Goal: Task Accomplishment & Management: Use online tool/utility

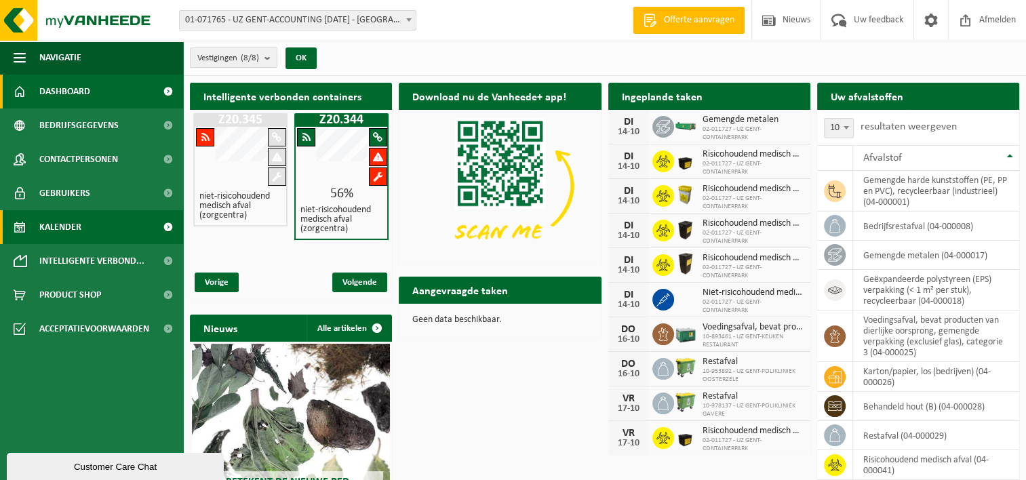
click at [86, 223] on link "Kalender" at bounding box center [91, 227] width 183 height 34
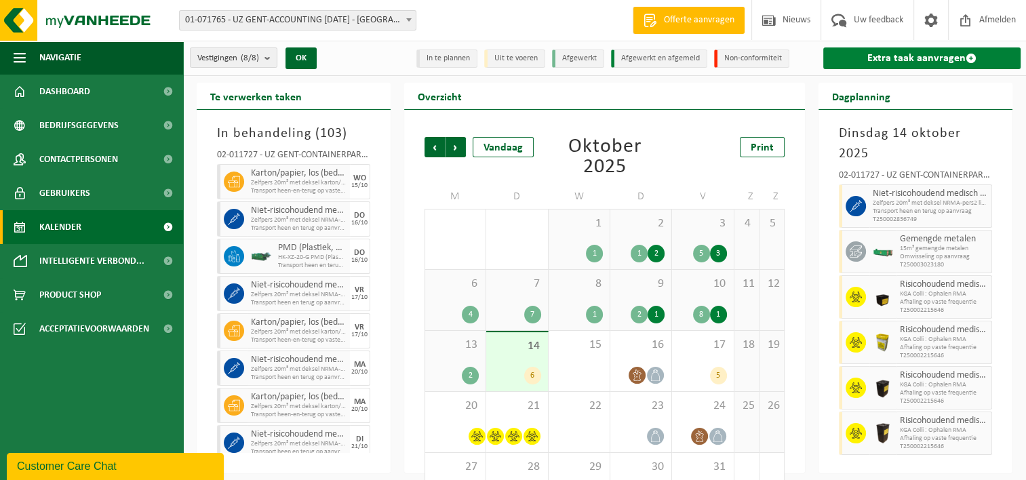
click at [915, 62] on link "Extra taak aanvragen" at bounding box center [922, 58] width 197 height 22
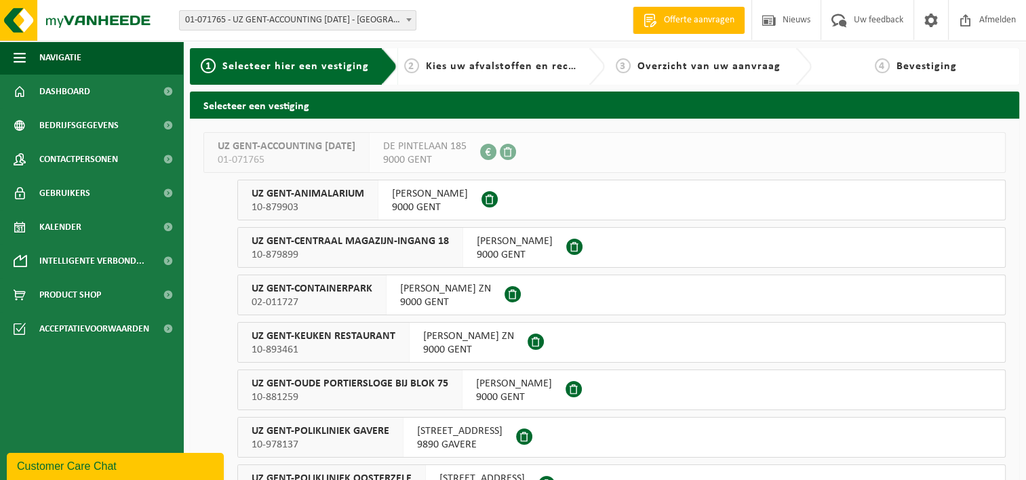
click at [362, 301] on span "02-011727" at bounding box center [312, 303] width 121 height 14
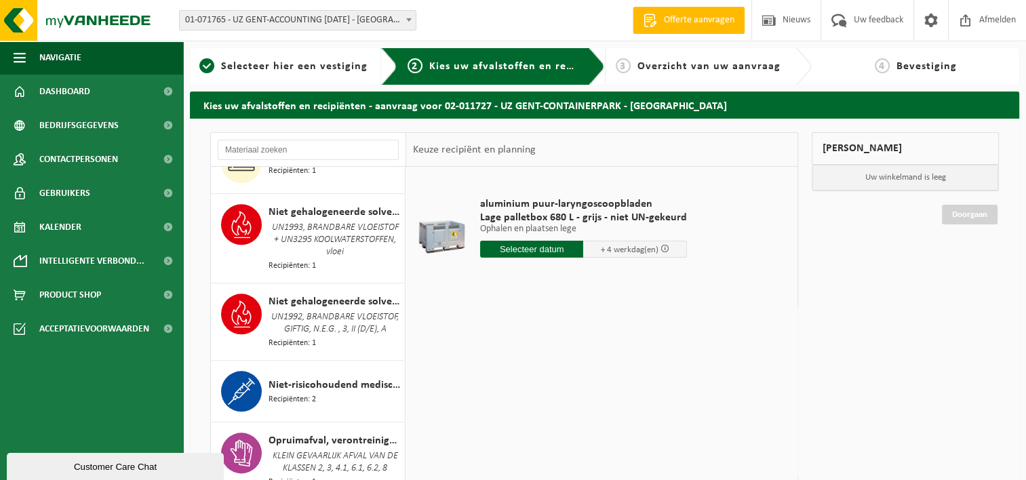
scroll to position [1696, 0]
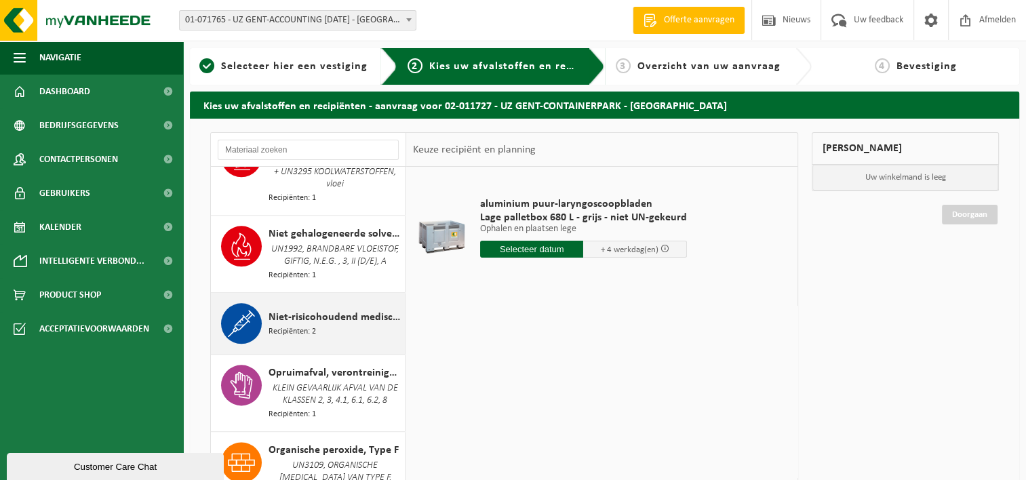
click at [322, 342] on div "Niet-risicohoudend medisch afval (zorgcentra) Recipiënten: 2" at bounding box center [335, 323] width 133 height 41
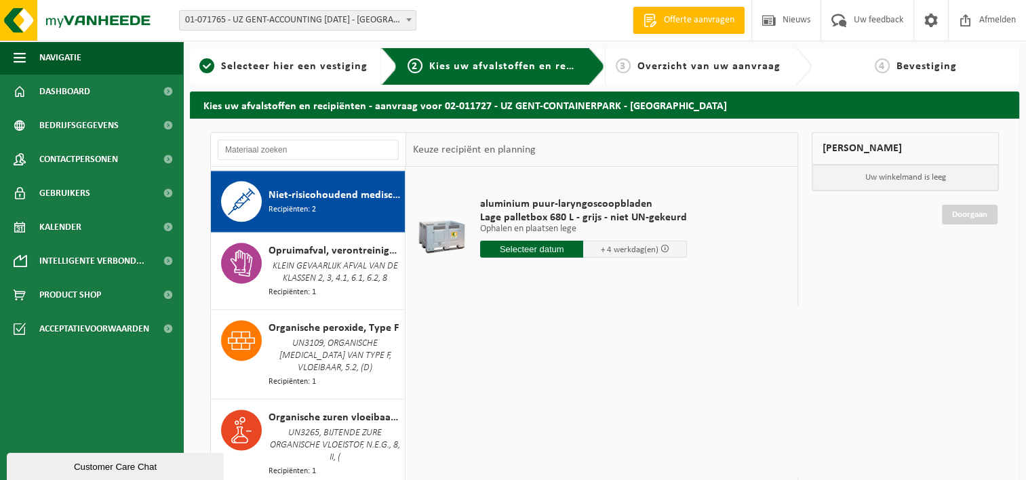
scroll to position [1826, 0]
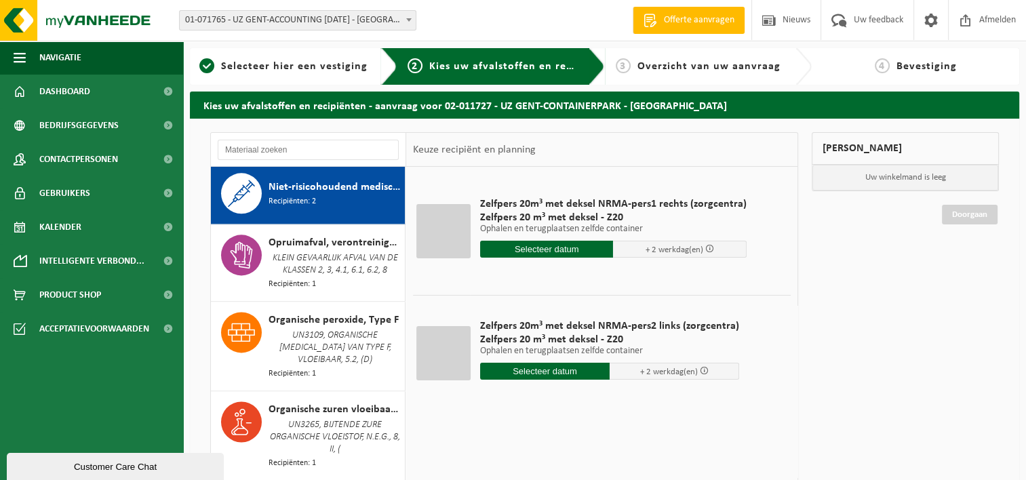
click at [543, 247] on input "text" at bounding box center [547, 249] width 134 height 17
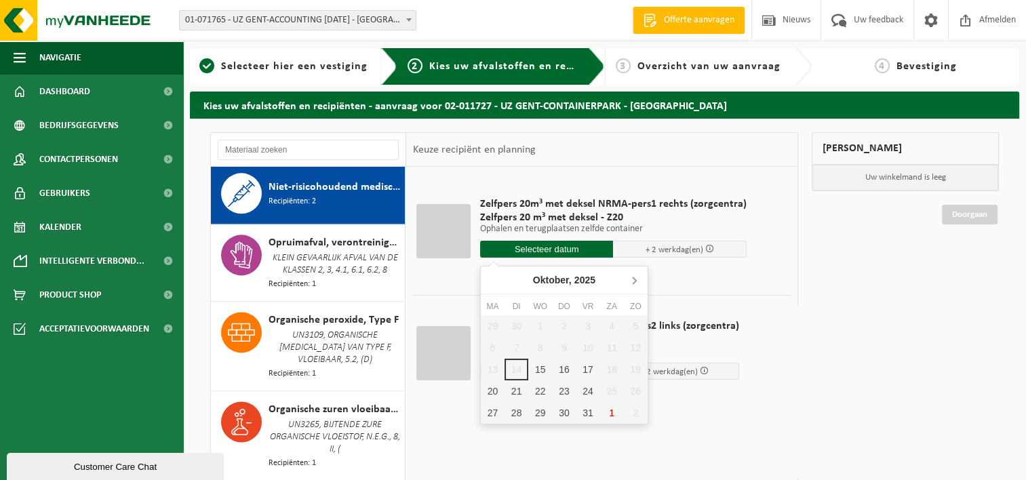
click at [635, 279] on icon at bounding box center [634, 280] width 3 height 7
click at [490, 346] on div "3" at bounding box center [493, 348] width 24 height 22
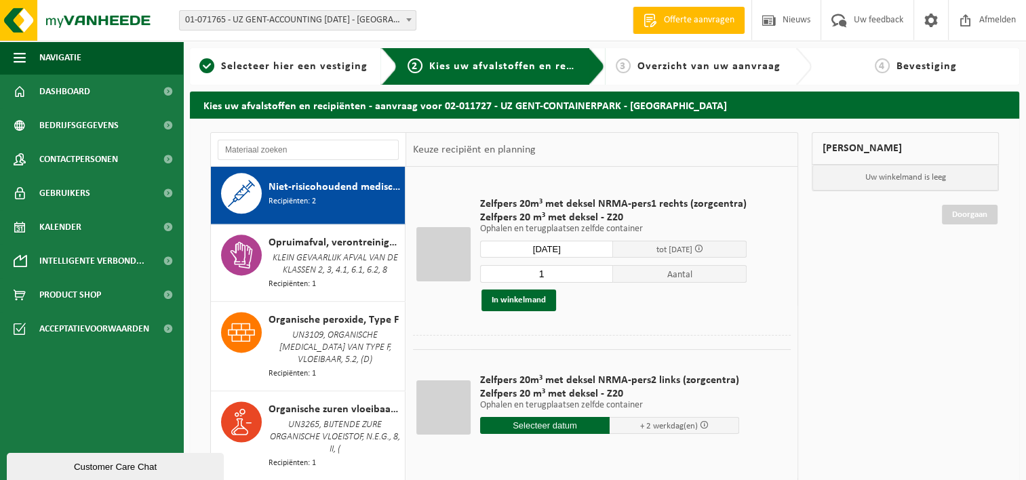
type input "Van 2025-11-03"
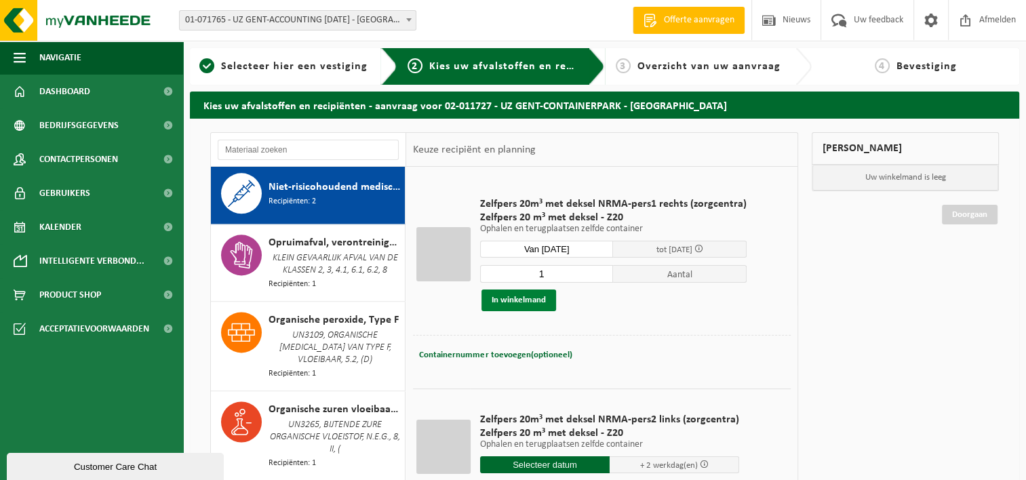
click at [521, 301] on button "In winkelmand" at bounding box center [519, 301] width 75 height 22
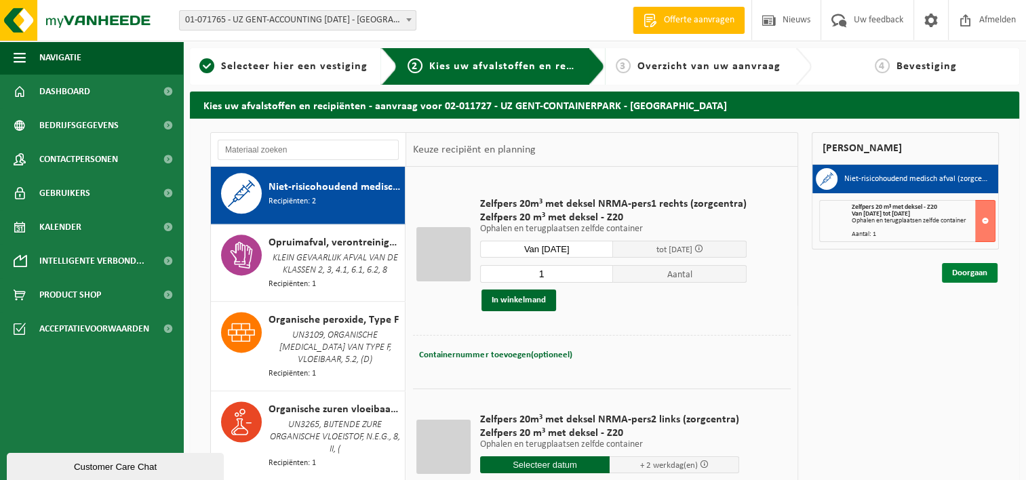
click at [955, 274] on link "Doorgaan" at bounding box center [970, 273] width 56 height 20
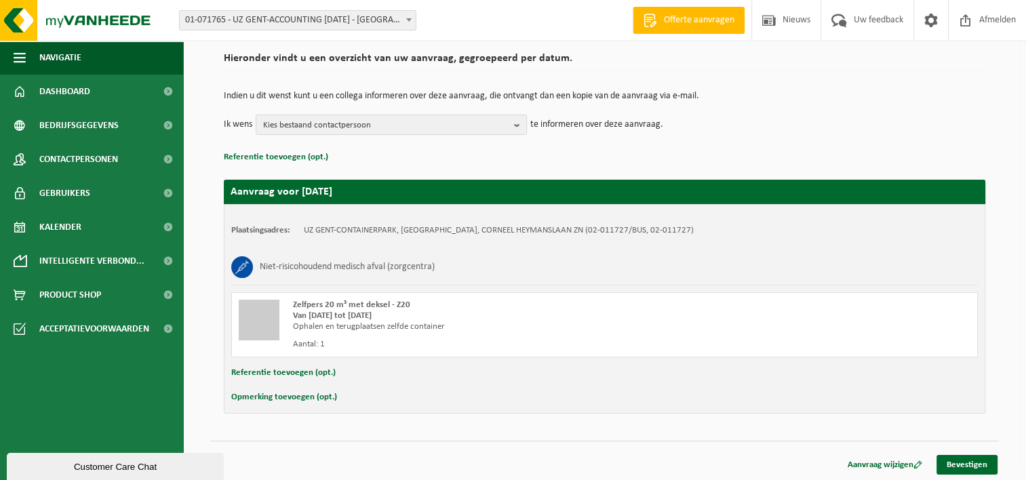
scroll to position [100, 0]
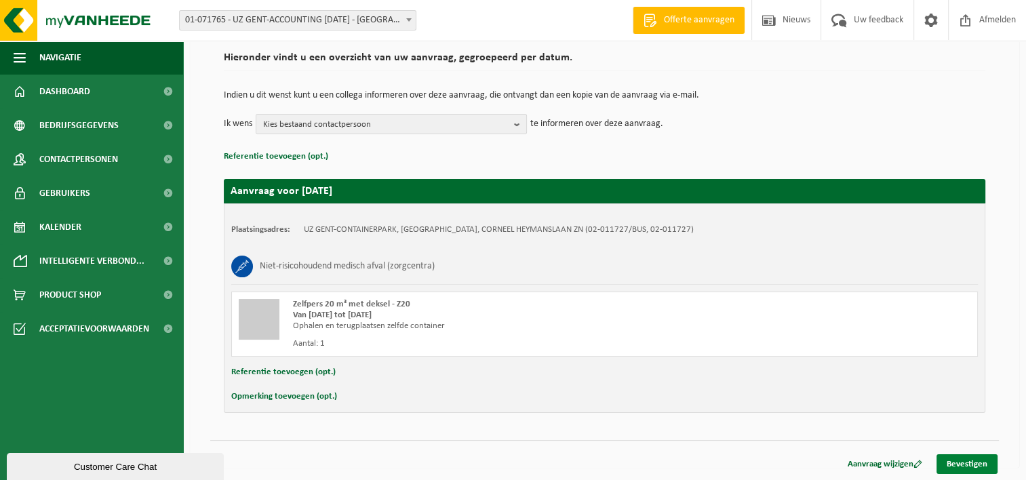
click at [965, 464] on link "Bevestigen" at bounding box center [967, 465] width 61 height 20
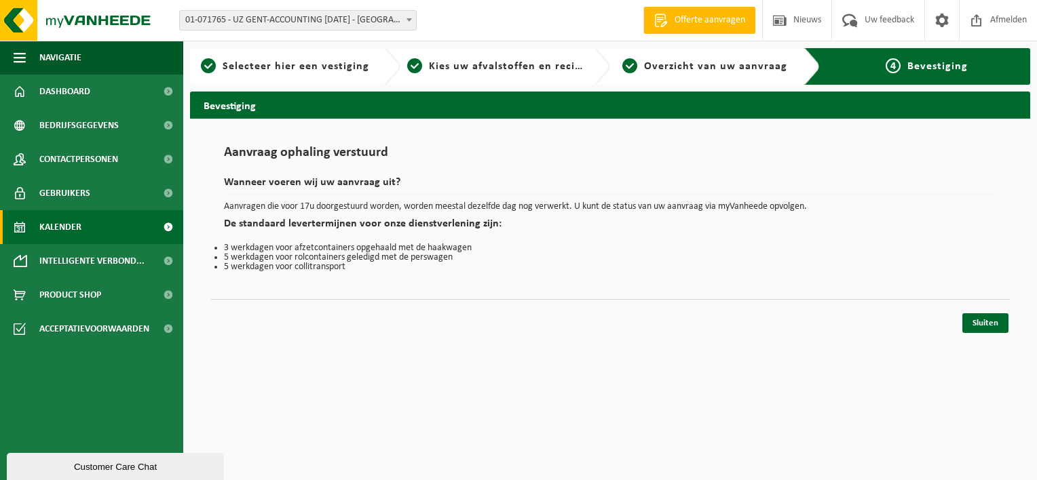
click at [90, 223] on link "Kalender" at bounding box center [91, 227] width 183 height 34
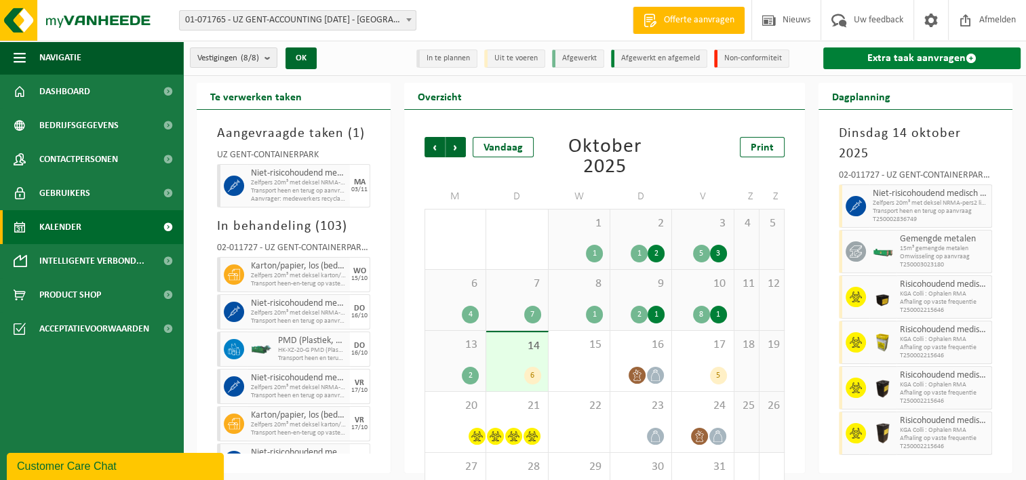
click at [902, 54] on link "Extra taak aanvragen" at bounding box center [922, 58] width 197 height 22
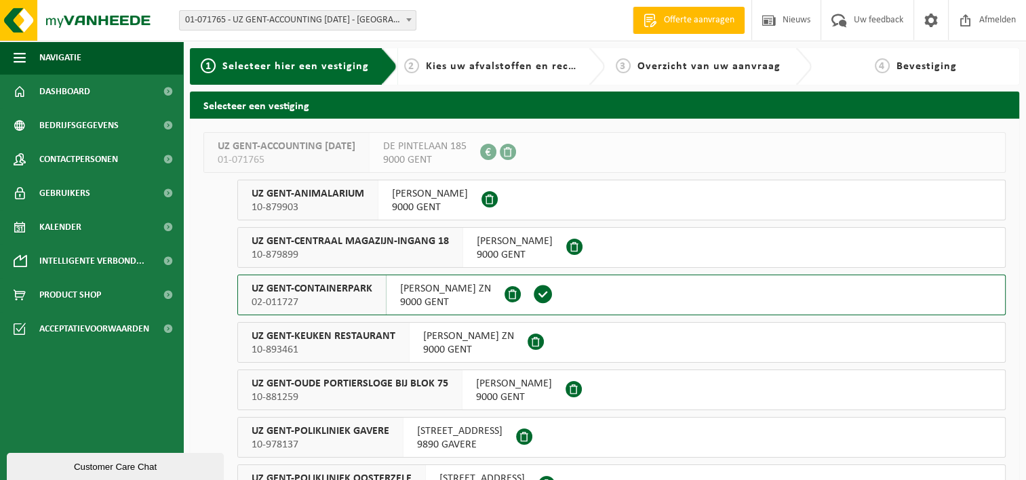
click at [410, 290] on span "[PERSON_NAME] ZN" at bounding box center [445, 289] width 91 height 14
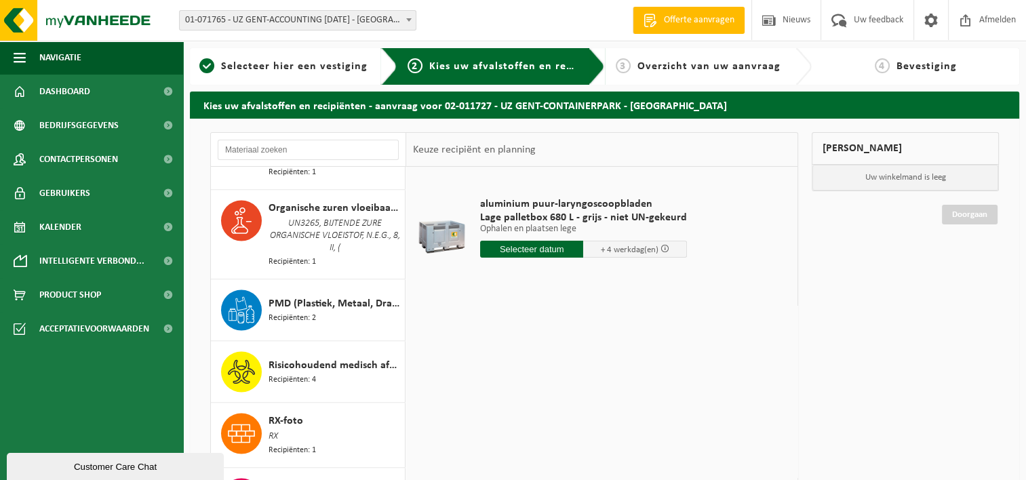
scroll to position [2035, 0]
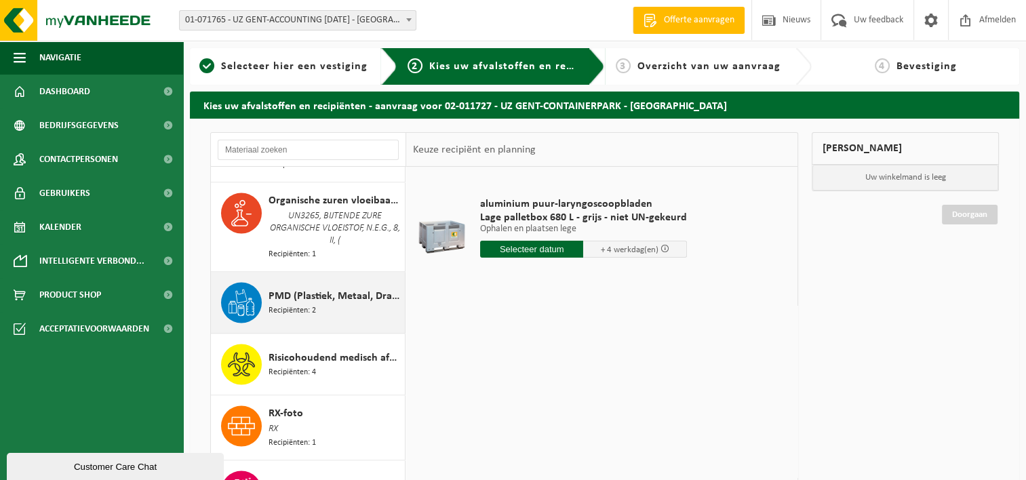
click at [291, 288] on span "PMD (Plastiek, Metaal, Drankkartons) (bedrijven)" at bounding box center [335, 296] width 133 height 16
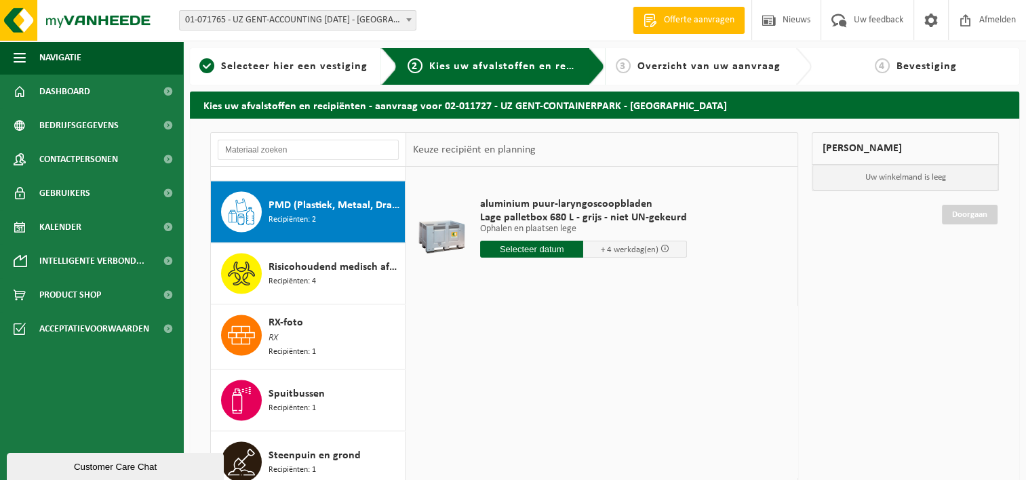
scroll to position [2138, 0]
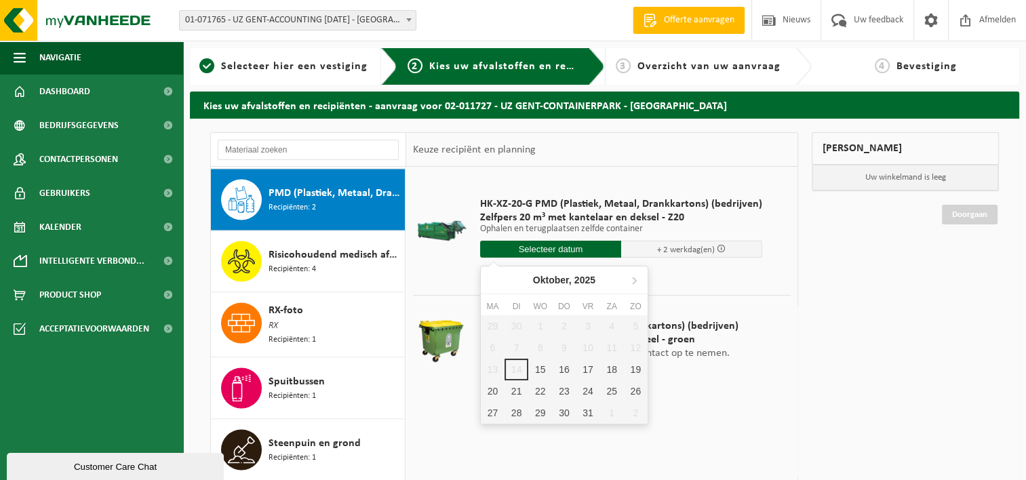
click at [540, 247] on input "text" at bounding box center [550, 249] width 141 height 17
click at [635, 279] on icon at bounding box center [634, 280] width 3 height 7
click at [489, 348] on div "3" at bounding box center [493, 348] width 24 height 22
type input "Van 2025-11-03"
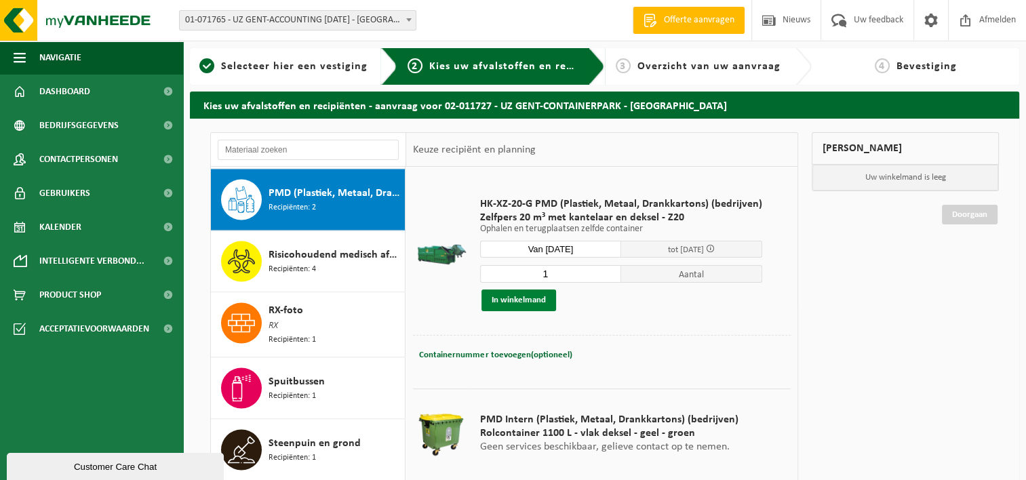
click at [511, 298] on button "In winkelmand" at bounding box center [519, 301] width 75 height 22
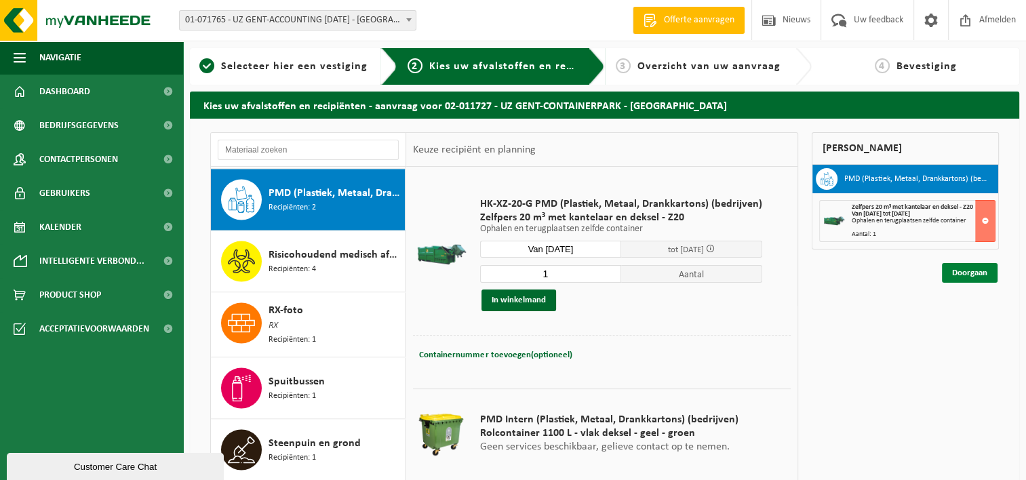
click at [974, 269] on link "Doorgaan" at bounding box center [970, 273] width 56 height 20
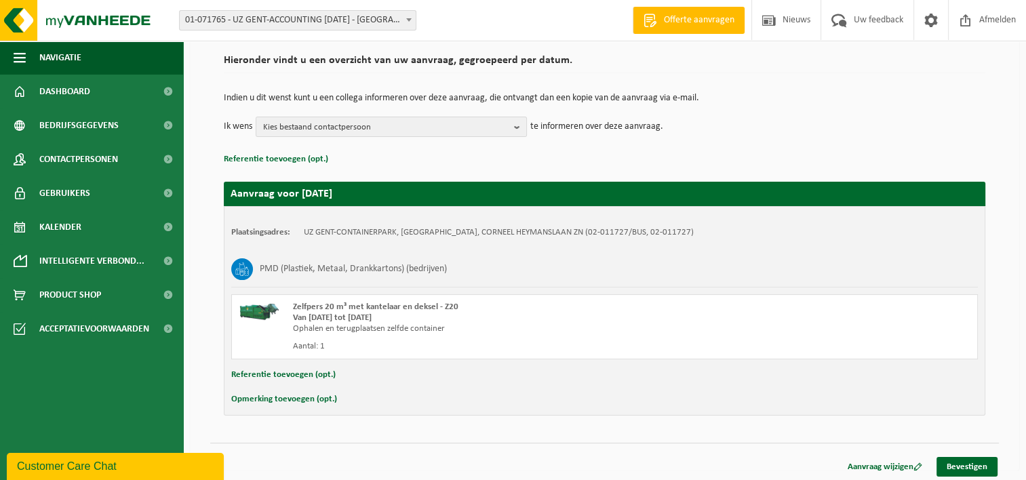
scroll to position [100, 0]
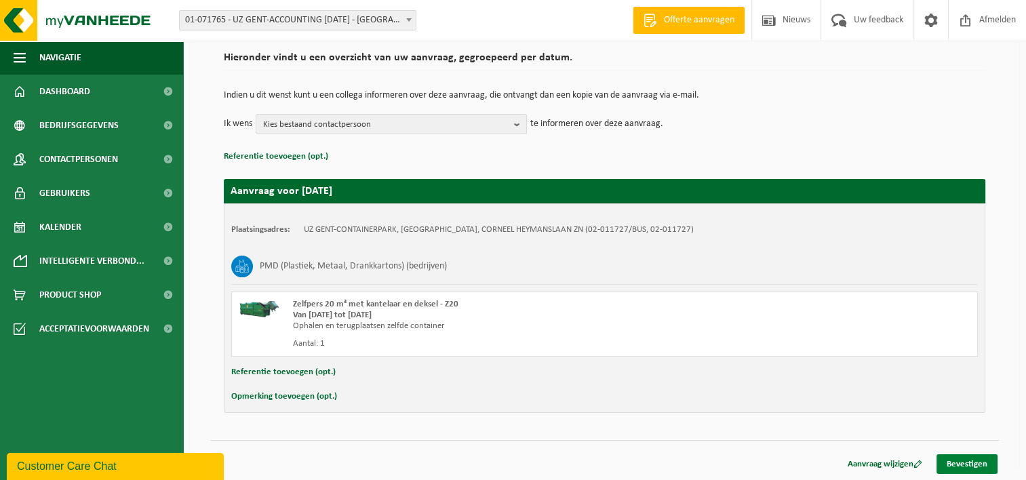
click at [974, 461] on link "Bevestigen" at bounding box center [967, 465] width 61 height 20
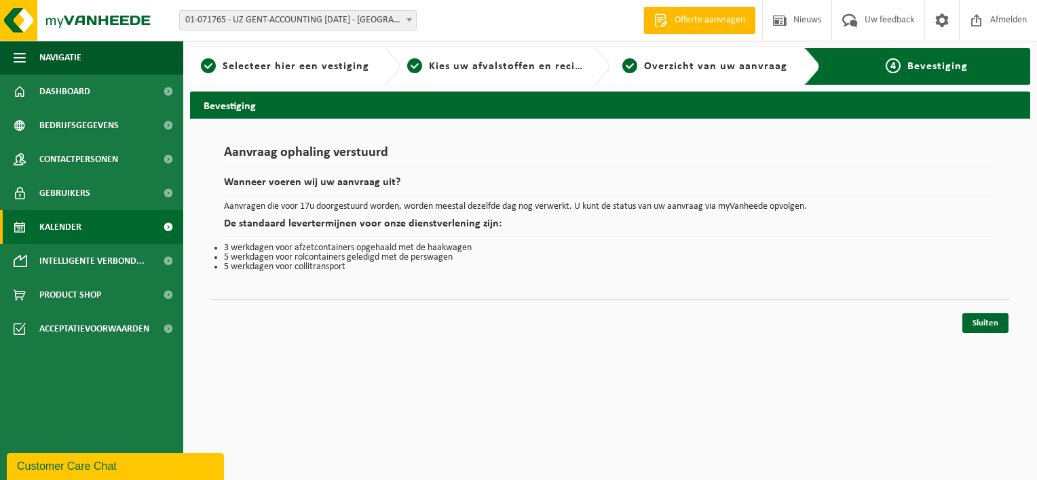
click at [57, 231] on span "Kalender" at bounding box center [60, 227] width 42 height 34
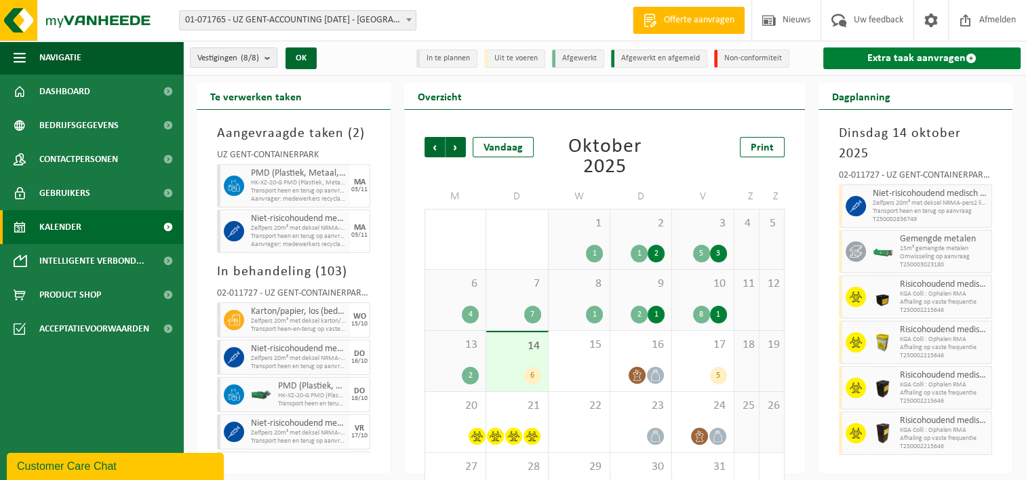
click at [923, 60] on link "Extra taak aanvragen" at bounding box center [922, 58] width 197 height 22
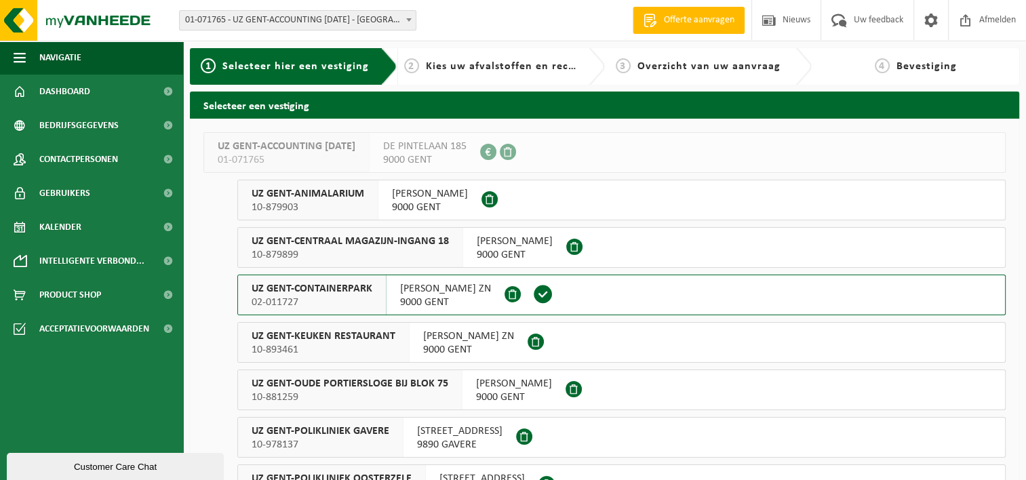
click at [345, 298] on span "02-011727" at bounding box center [312, 303] width 121 height 14
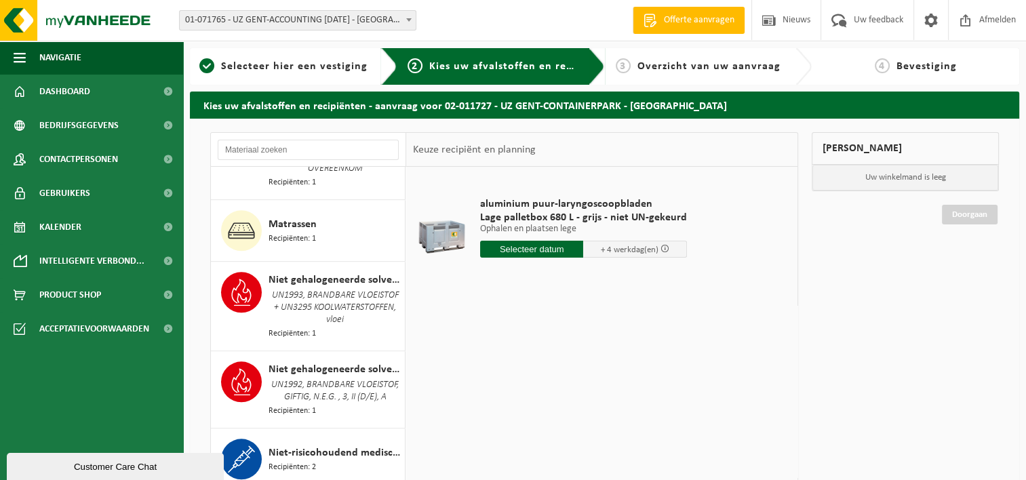
scroll to position [1696, 0]
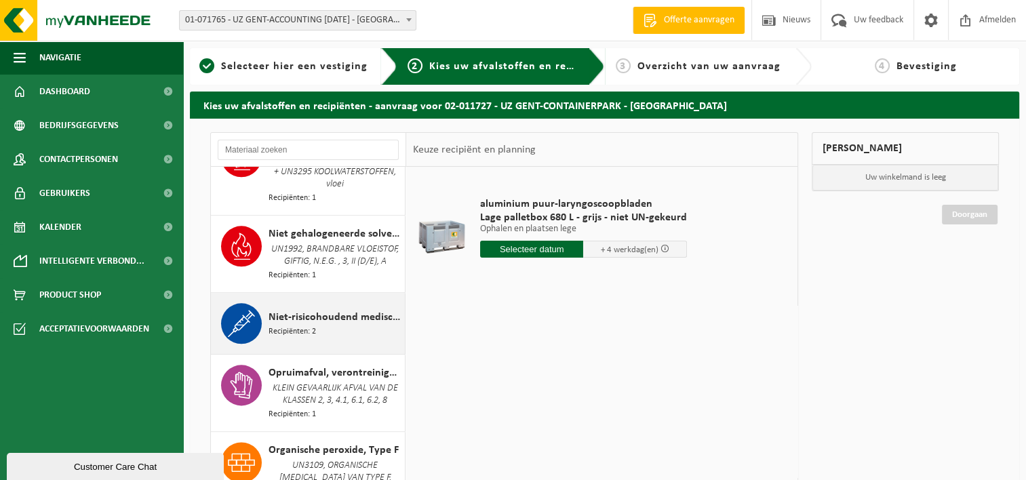
click at [317, 333] on div "Niet-risicohoudend medisch afval (zorgcentra) Recipiënten: 2" at bounding box center [335, 323] width 133 height 41
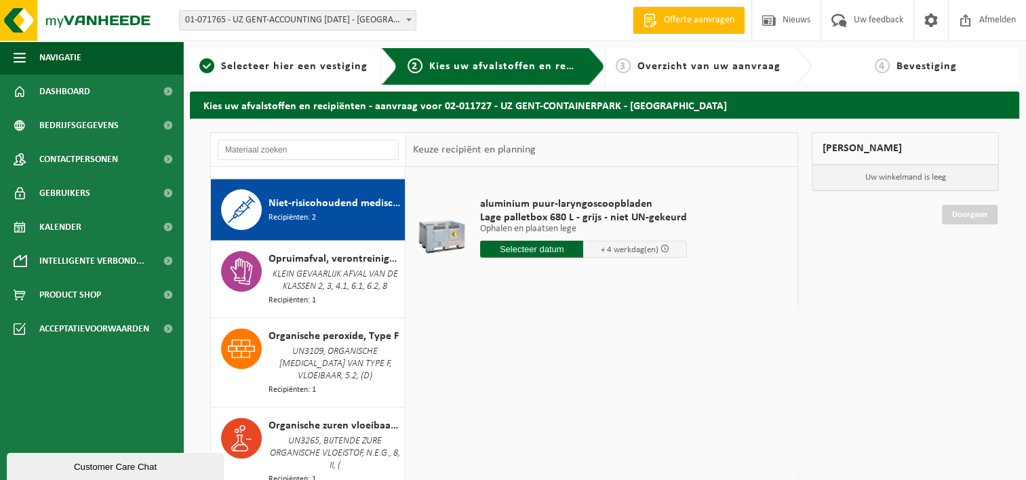
scroll to position [1826, 0]
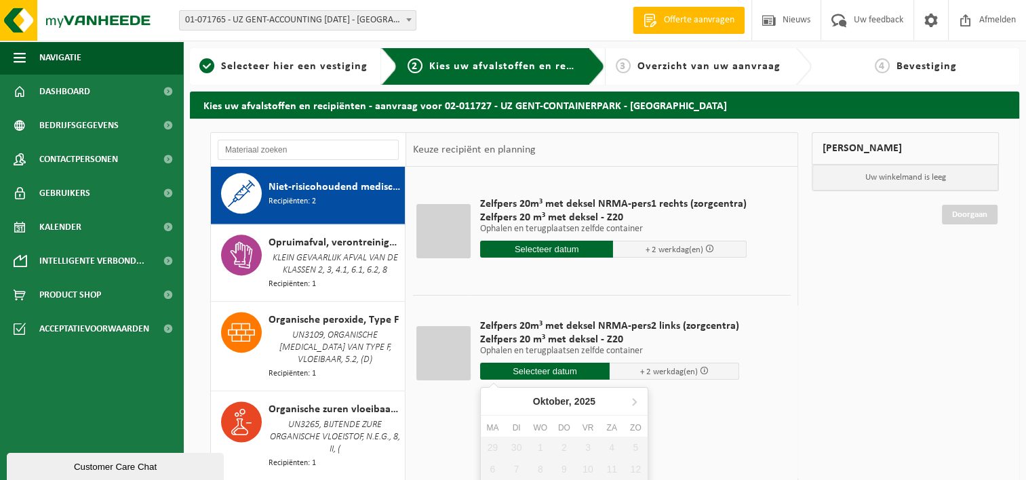
click at [580, 374] on input "text" at bounding box center [545, 371] width 130 height 17
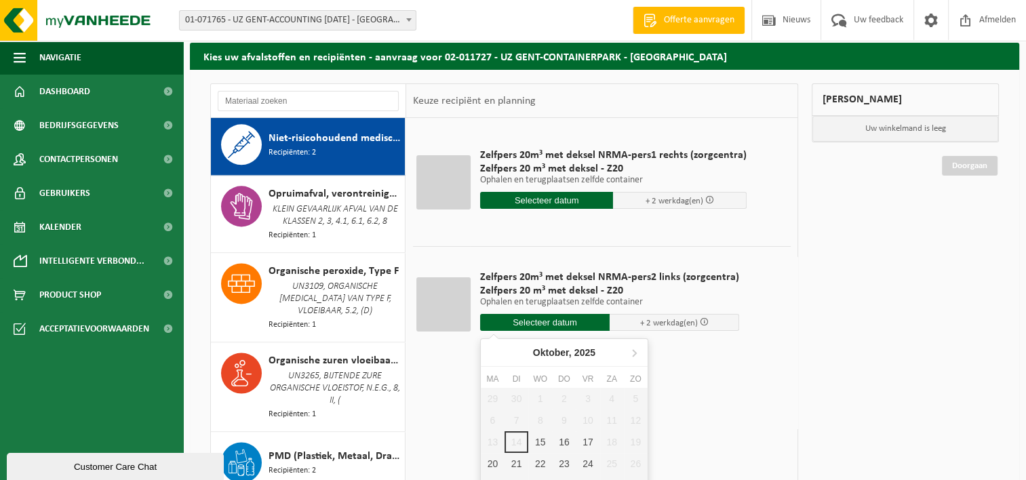
scroll to position [136, 0]
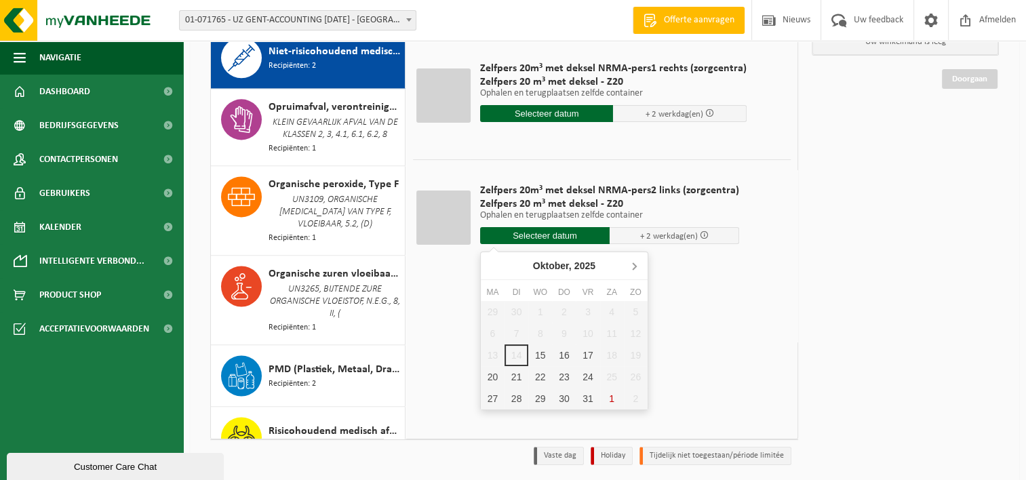
click at [633, 267] on icon at bounding box center [634, 266] width 22 height 22
click at [510, 331] on div "4" at bounding box center [517, 334] width 24 height 22
type input "Van 2025-11-04"
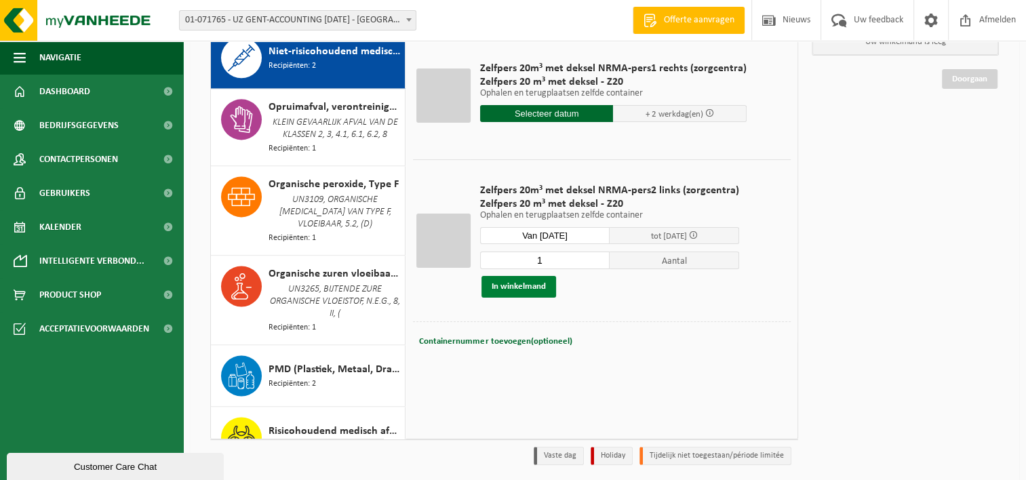
click at [524, 285] on button "In winkelmand" at bounding box center [519, 287] width 75 height 22
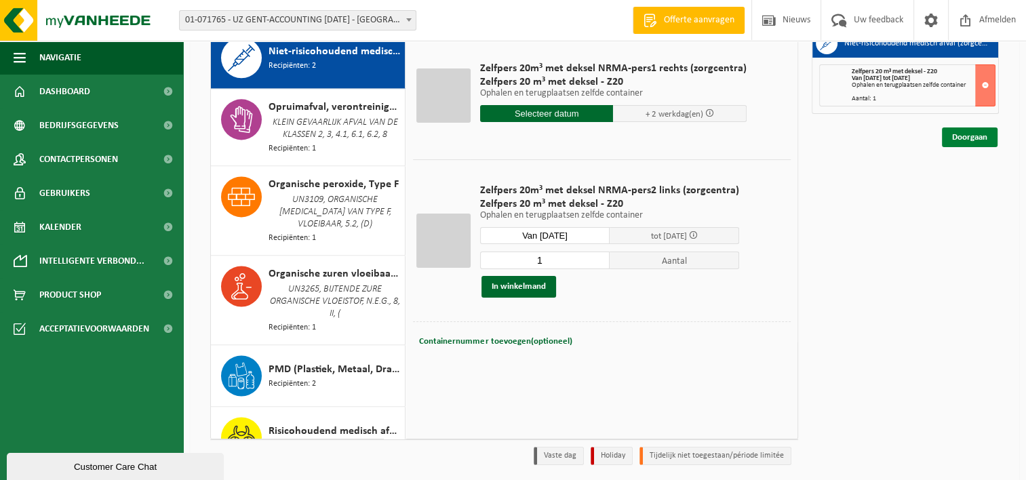
click at [965, 135] on link "Doorgaan" at bounding box center [970, 138] width 56 height 20
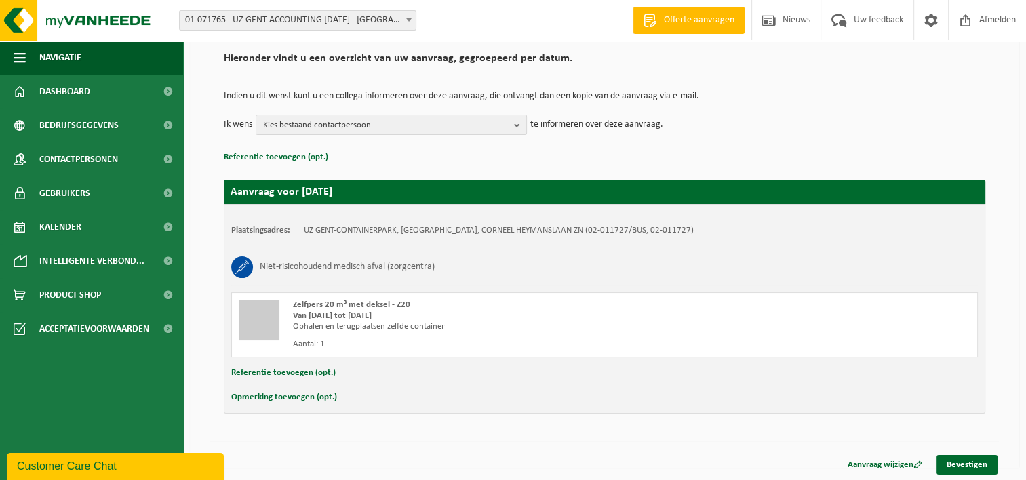
scroll to position [100, 0]
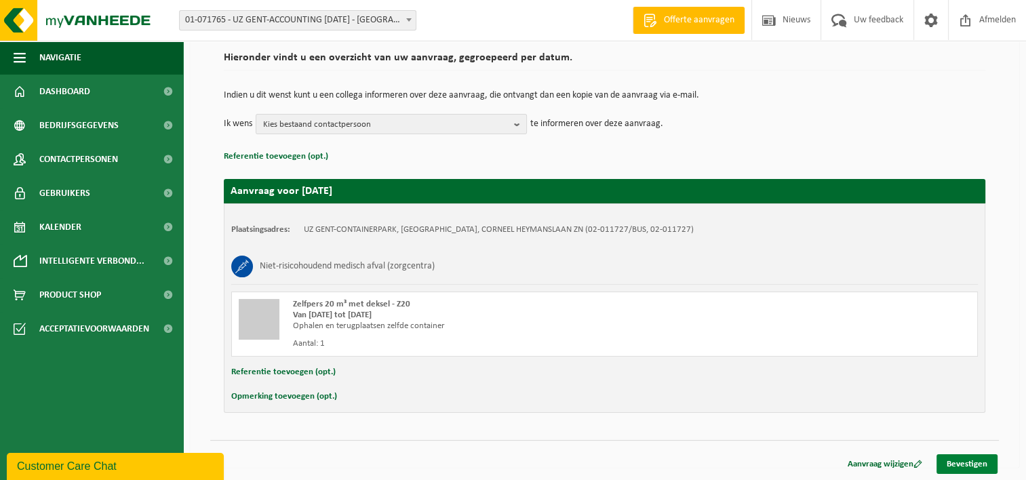
click at [970, 461] on link "Bevestigen" at bounding box center [967, 465] width 61 height 20
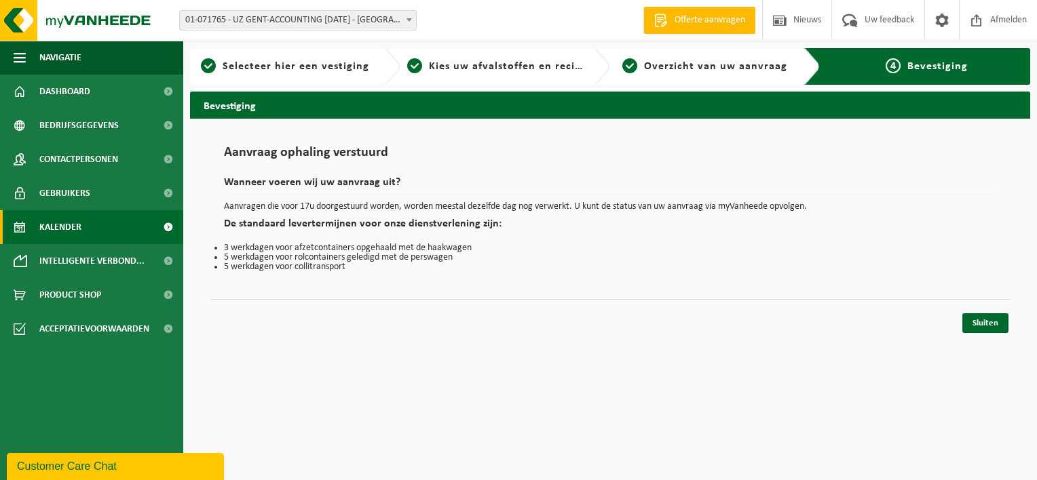
click at [81, 219] on link "Kalender" at bounding box center [91, 227] width 183 height 34
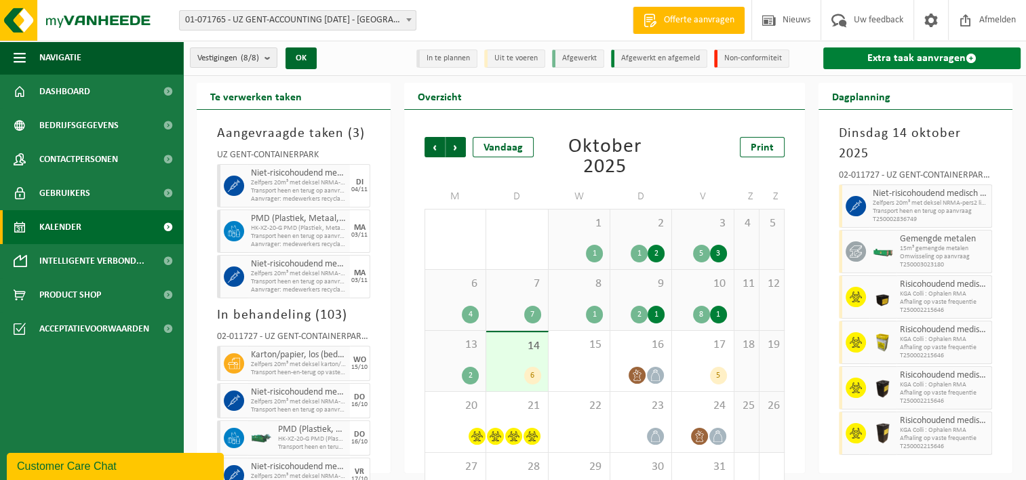
click at [899, 54] on link "Extra taak aanvragen" at bounding box center [922, 58] width 197 height 22
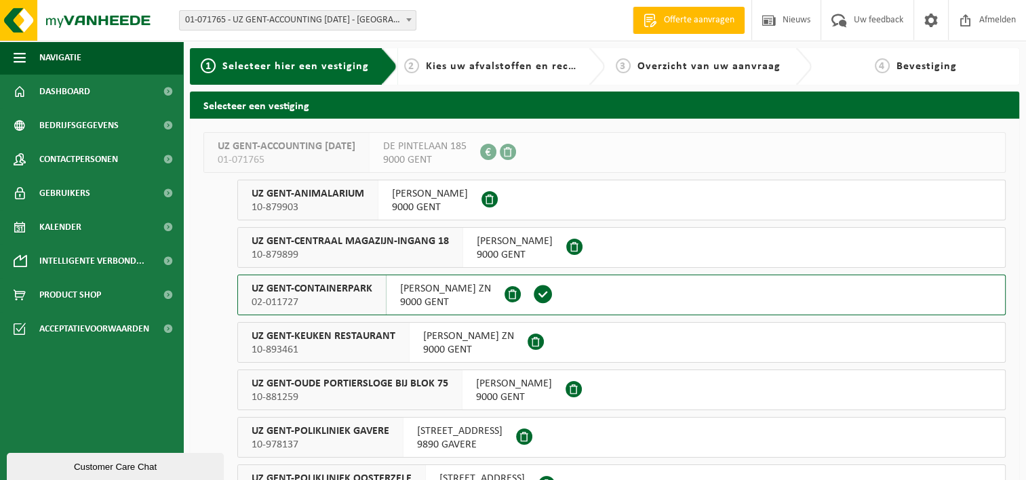
click at [347, 291] on span "UZ GENT-CONTAINERPARK" at bounding box center [312, 289] width 121 height 14
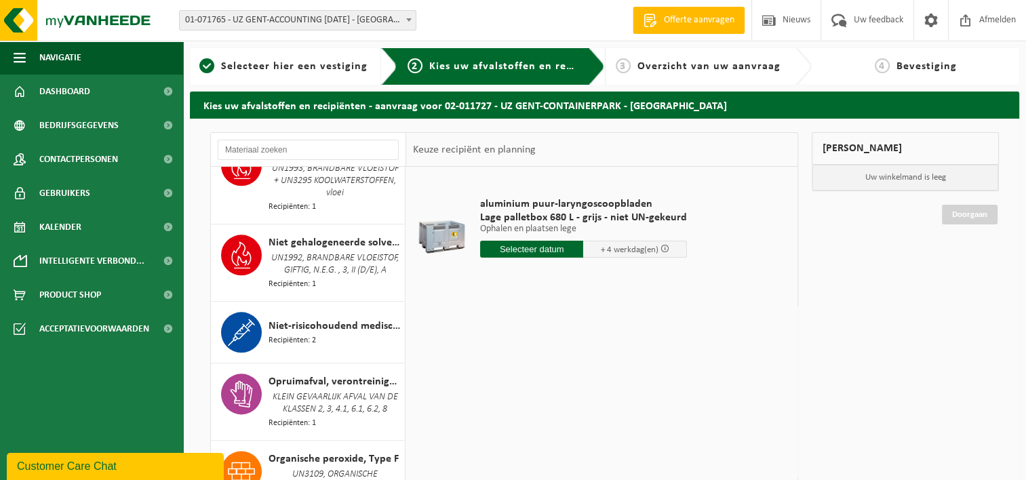
scroll to position [1696, 0]
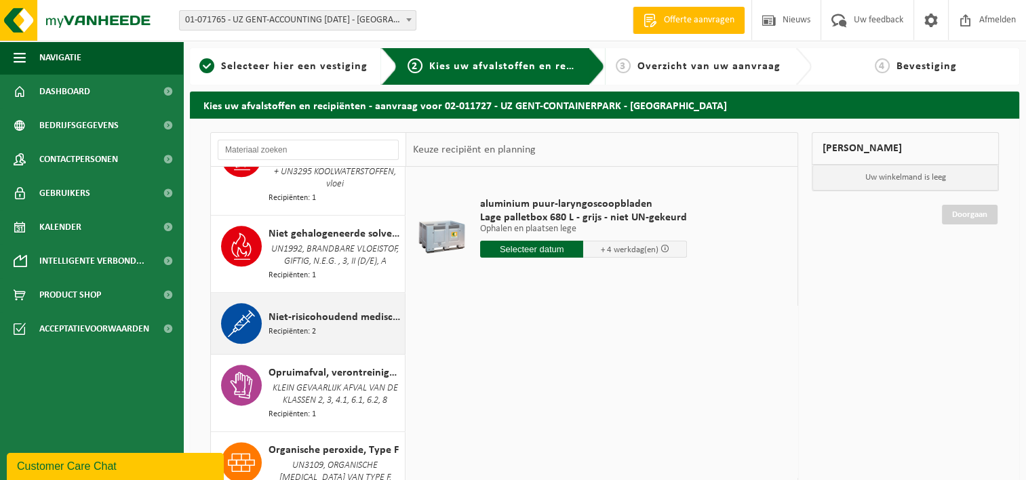
click at [313, 331] on span "Recipiënten: 2" at bounding box center [292, 332] width 47 height 13
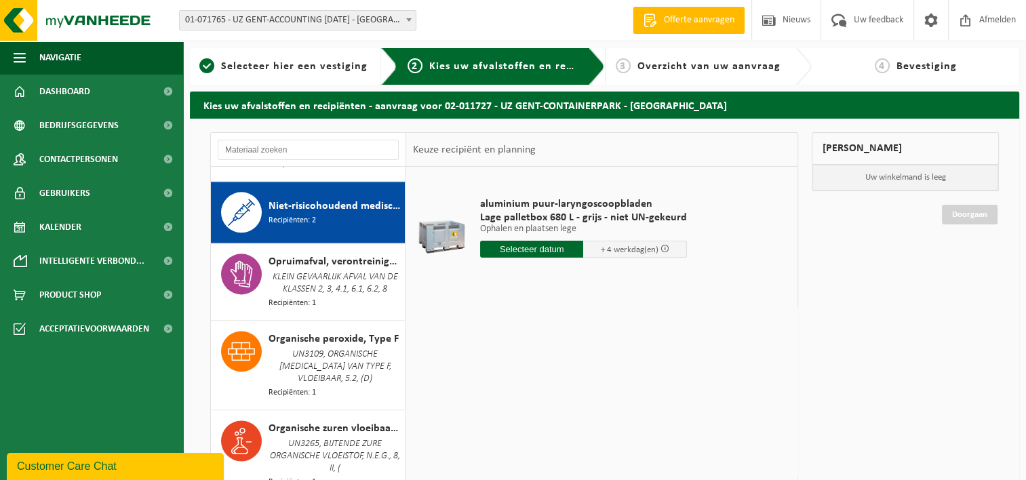
scroll to position [1826, 0]
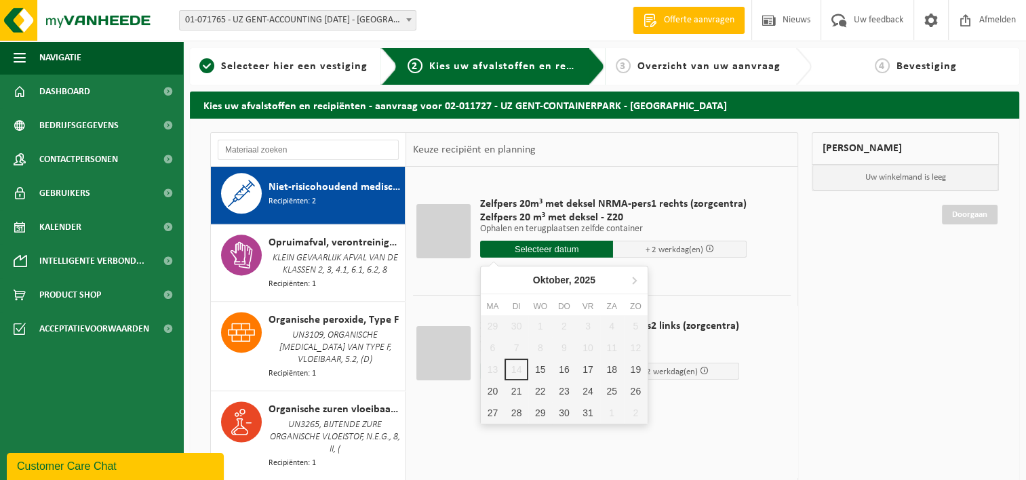
click at [568, 242] on input "text" at bounding box center [547, 249] width 134 height 17
click at [634, 282] on icon at bounding box center [634, 280] width 3 height 7
click at [562, 345] on div "6" at bounding box center [564, 348] width 24 height 22
type input "Van 2025-11-06"
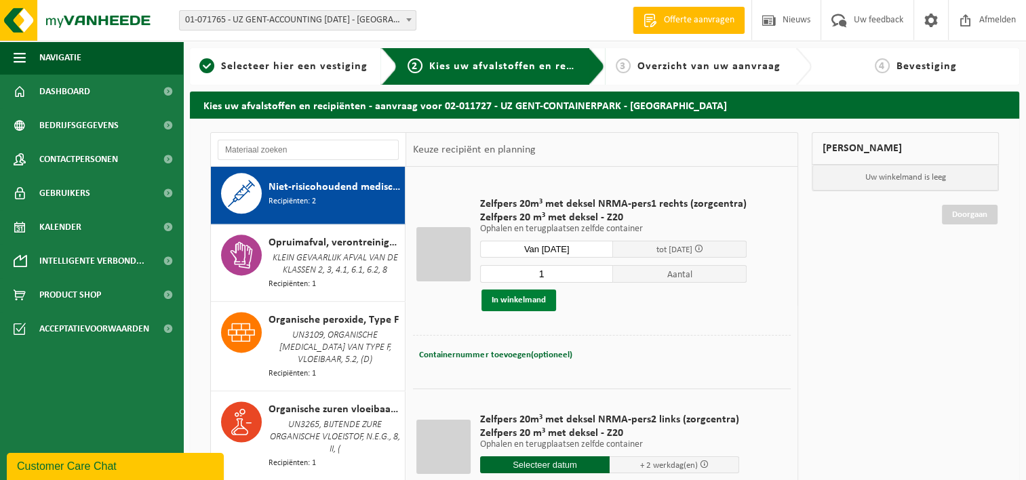
click at [513, 296] on button "In winkelmand" at bounding box center [519, 301] width 75 height 22
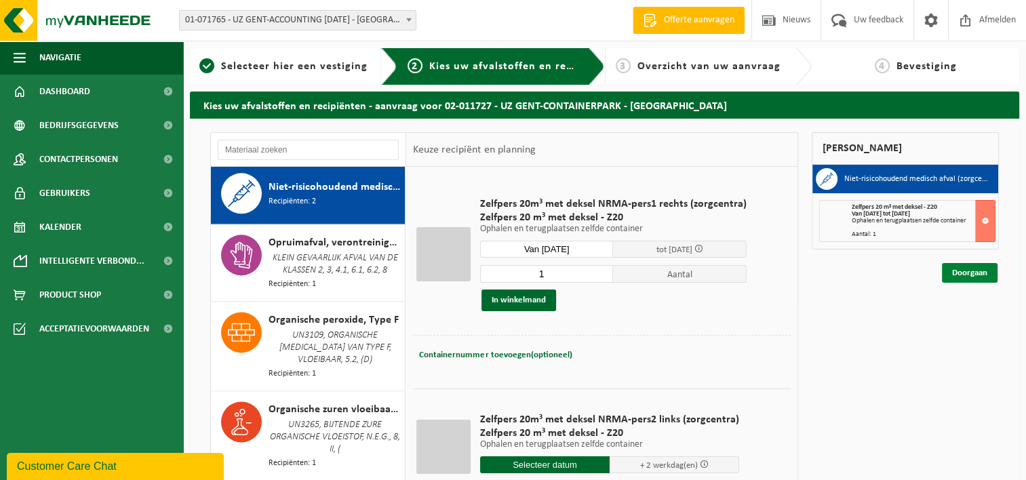
click at [966, 265] on link "Doorgaan" at bounding box center [970, 273] width 56 height 20
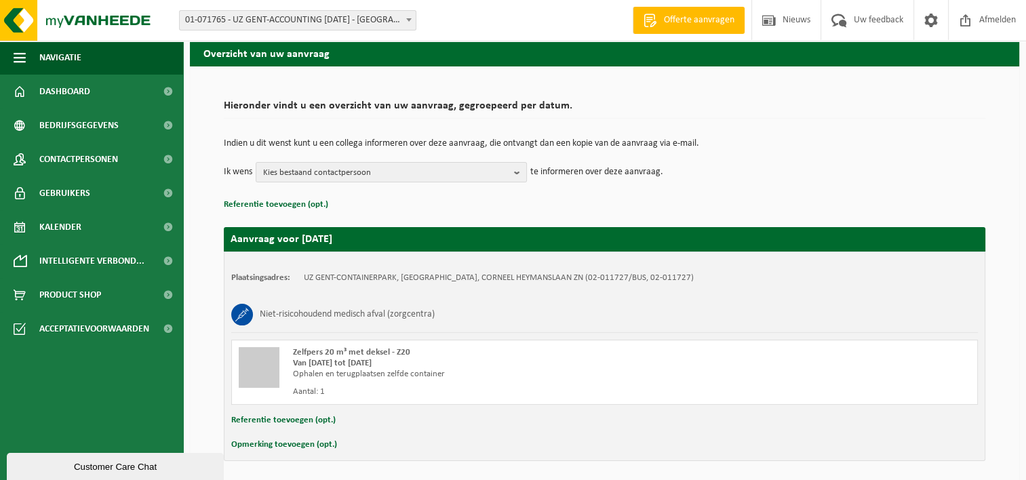
scroll to position [100, 0]
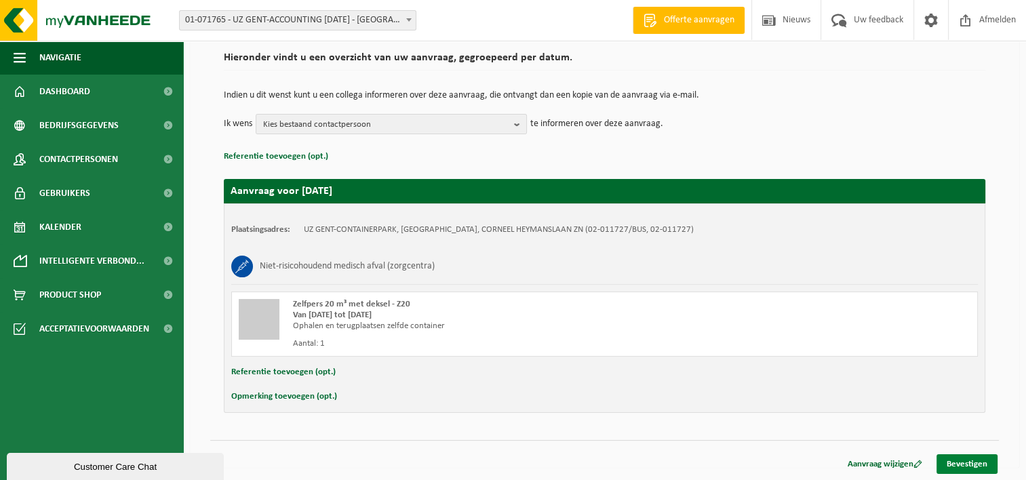
click at [979, 463] on link "Bevestigen" at bounding box center [967, 465] width 61 height 20
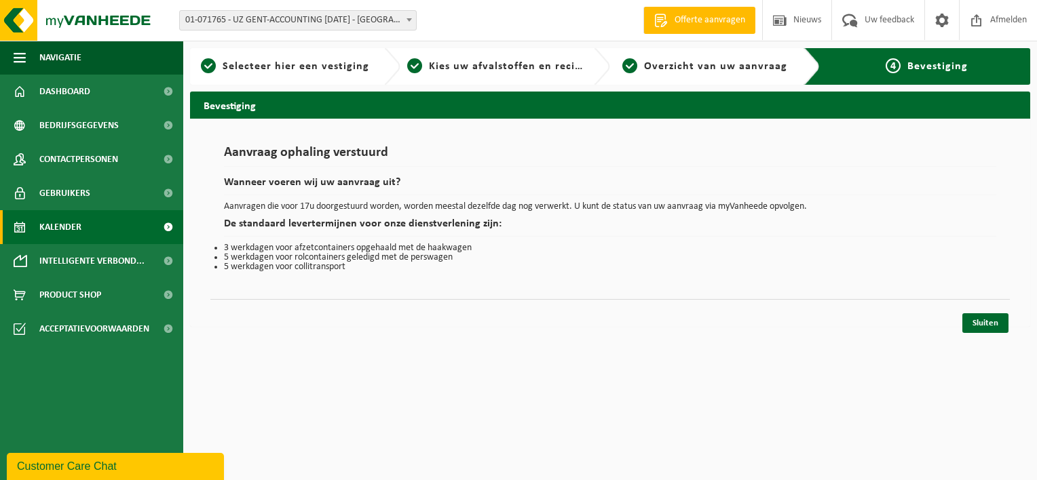
click at [90, 231] on link "Kalender" at bounding box center [91, 227] width 183 height 34
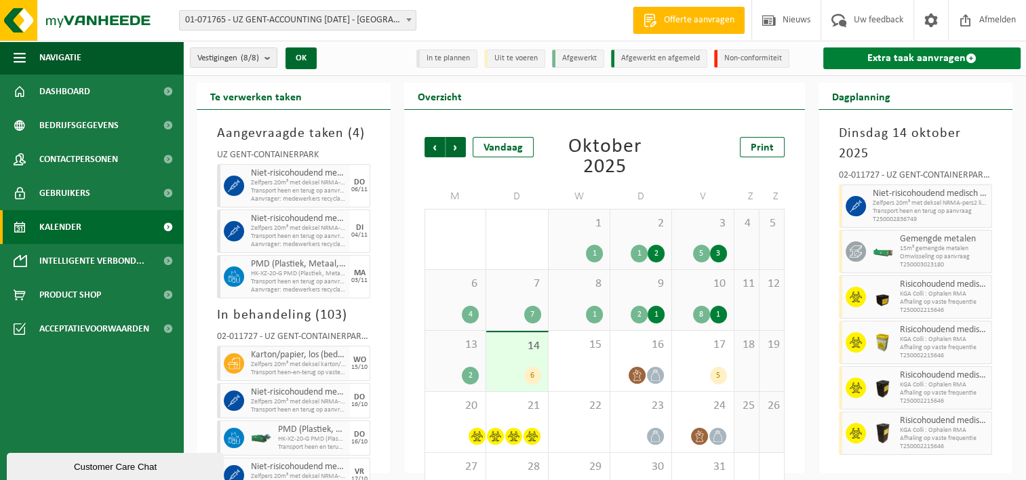
click at [938, 52] on link "Extra taak aanvragen" at bounding box center [922, 58] width 197 height 22
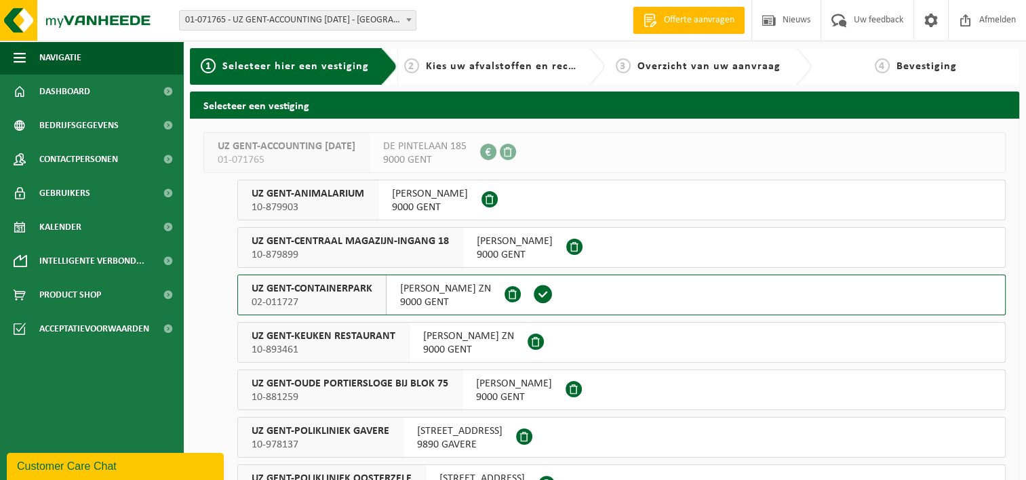
click at [315, 288] on span "UZ GENT-CONTAINERPARK" at bounding box center [312, 289] width 121 height 14
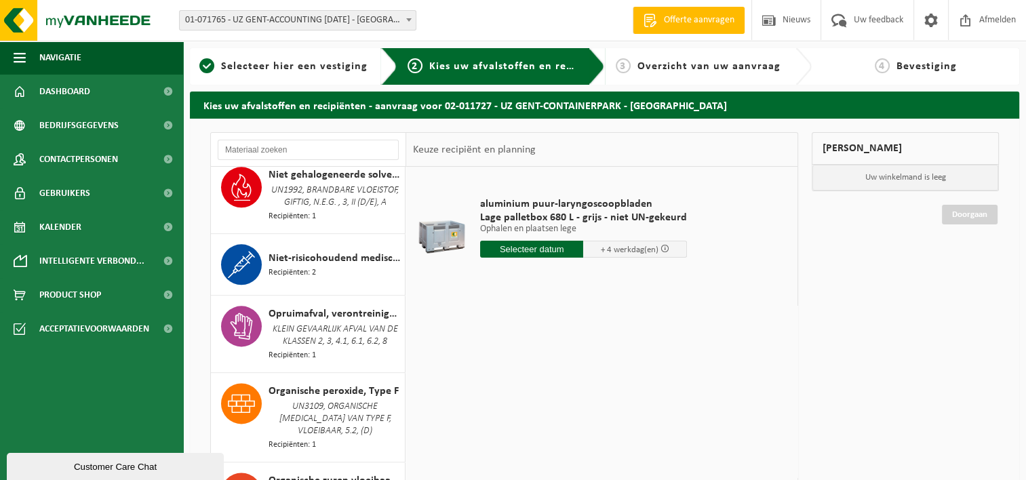
scroll to position [1764, 0]
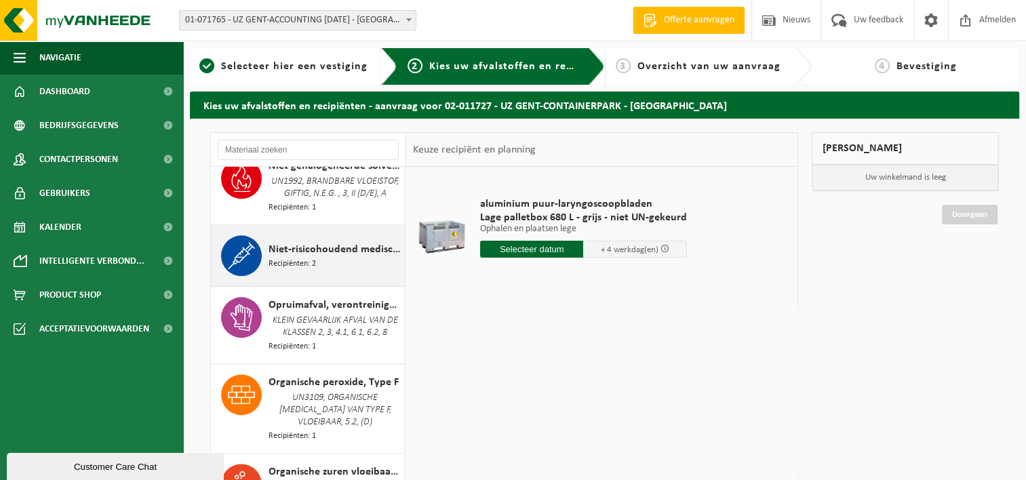
click at [317, 271] on div "Niet-risicohoudend medisch afval (zorgcentra) Recipiënten: 2" at bounding box center [335, 255] width 133 height 41
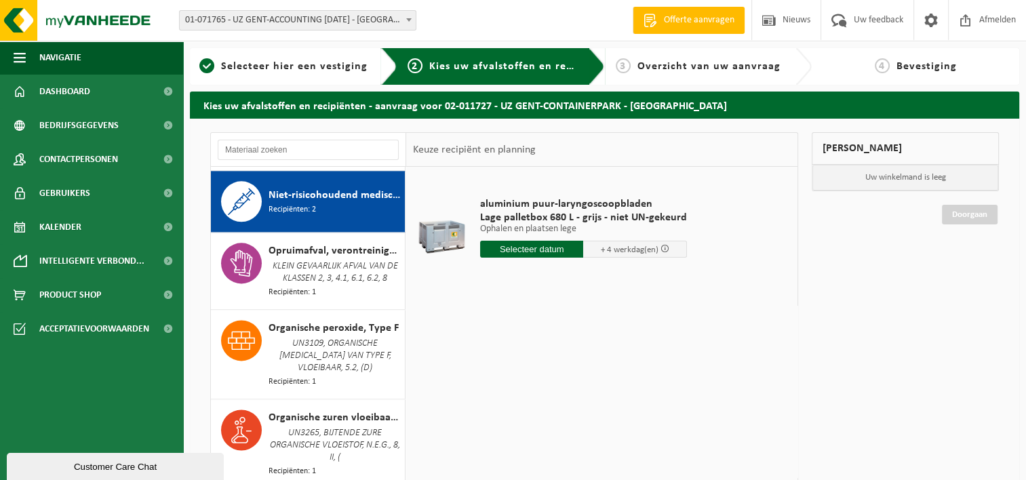
scroll to position [1826, 0]
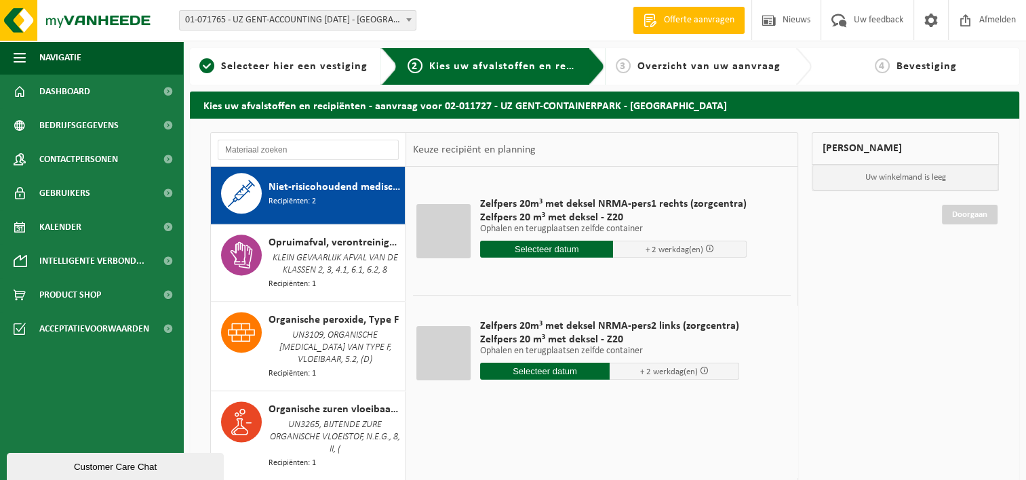
click at [571, 366] on input "text" at bounding box center [545, 371] width 130 height 17
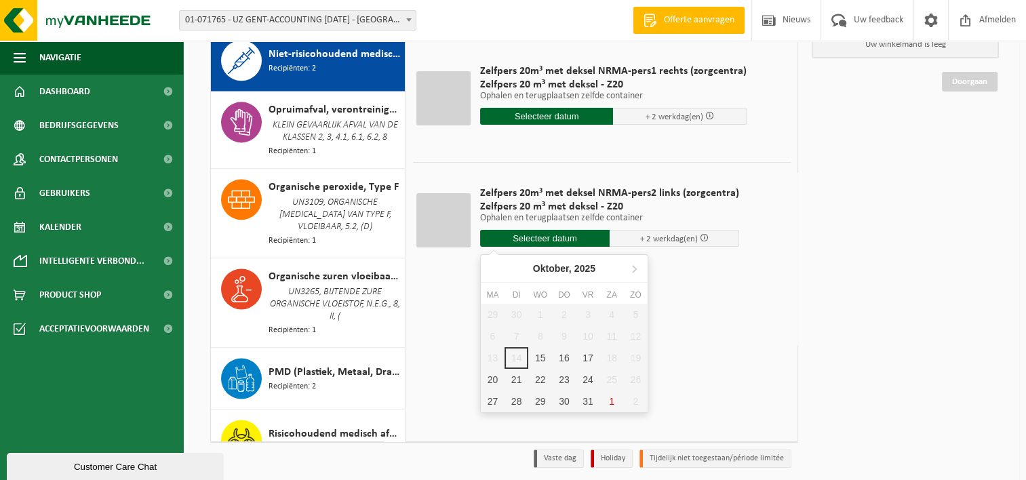
scroll to position [136, 0]
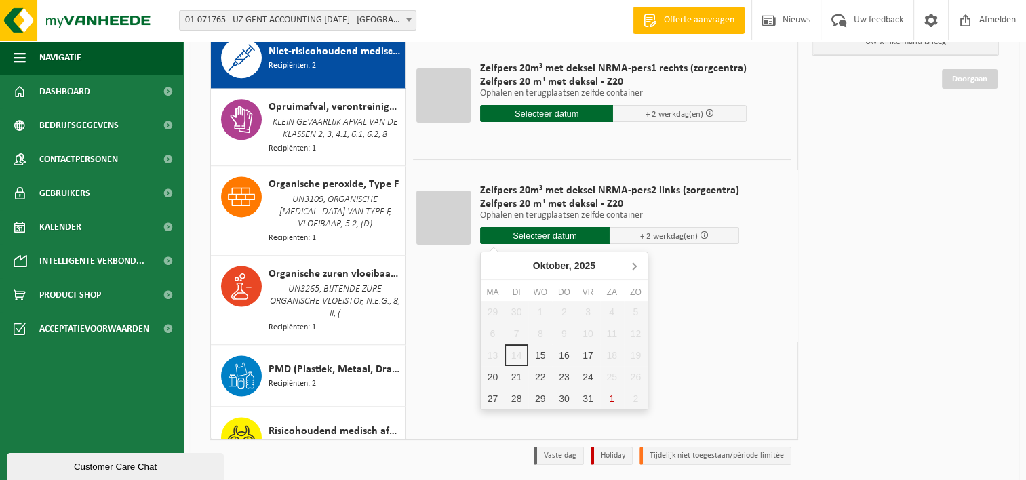
click at [635, 266] on icon at bounding box center [634, 266] width 3 height 7
click at [585, 334] on div "7" at bounding box center [588, 334] width 24 height 22
type input "Van 2025-11-07"
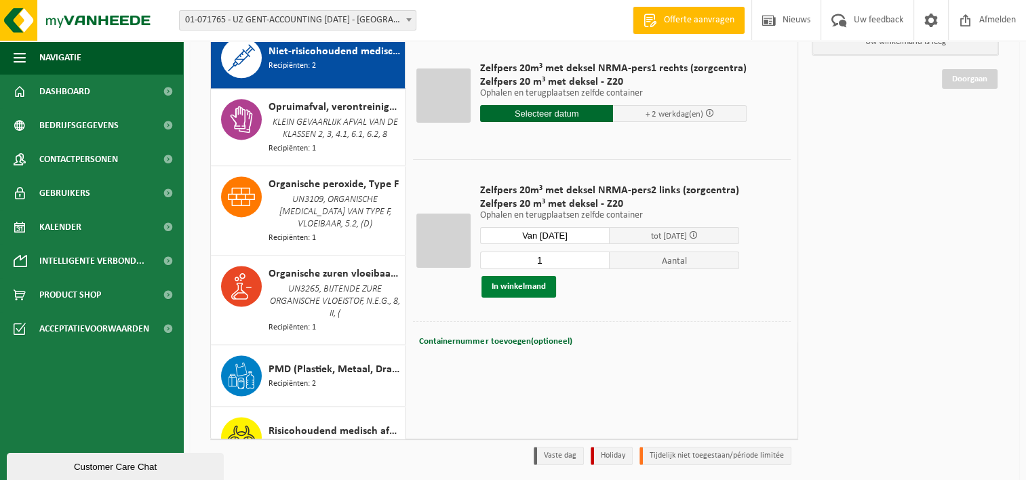
click at [513, 289] on button "In winkelmand" at bounding box center [519, 287] width 75 height 22
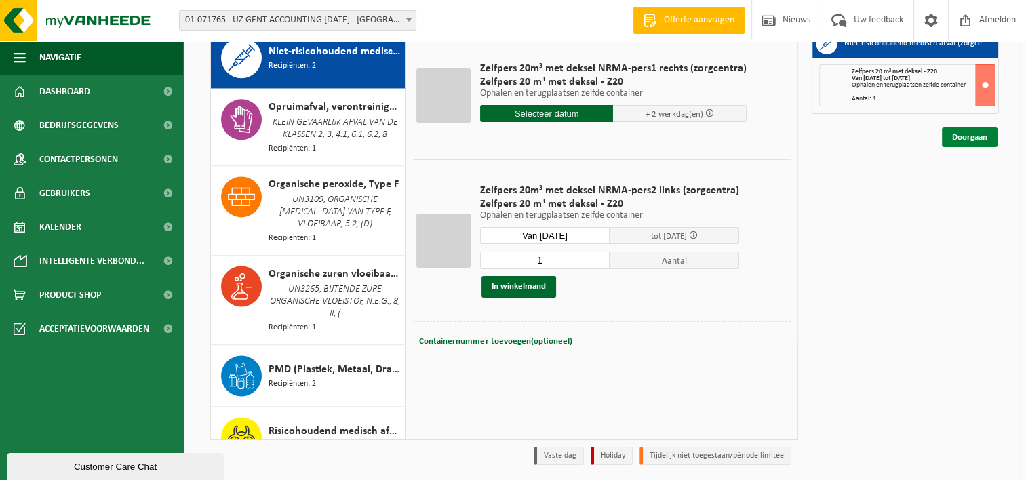
click at [976, 134] on link "Doorgaan" at bounding box center [970, 138] width 56 height 20
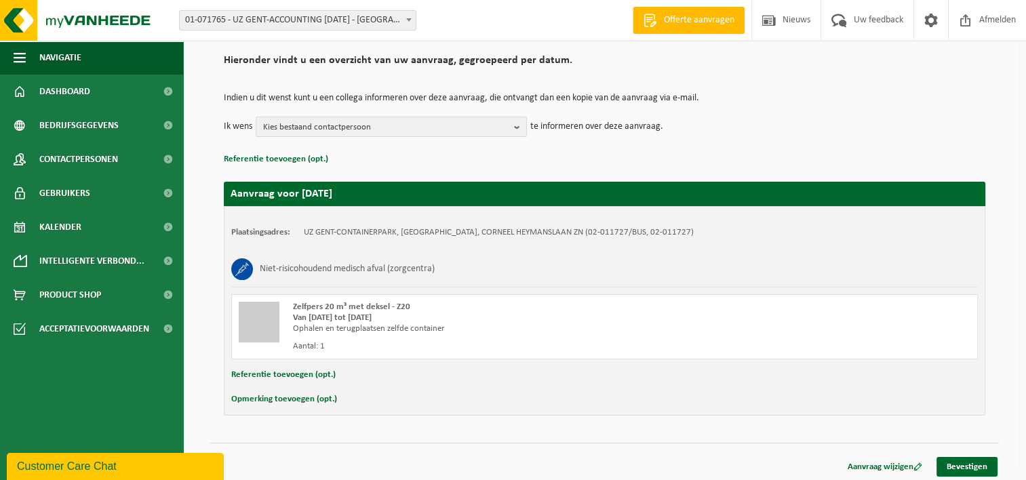
scroll to position [100, 0]
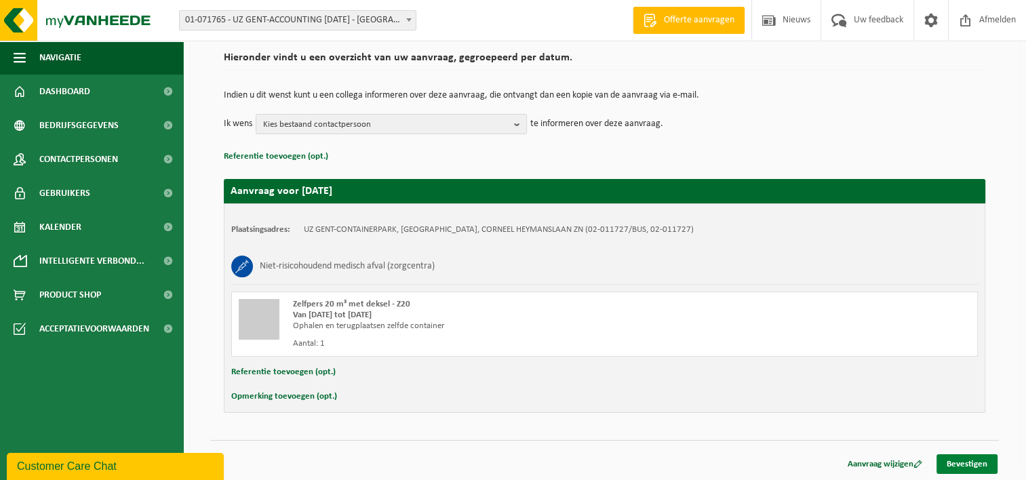
click at [958, 466] on link "Bevestigen" at bounding box center [967, 465] width 61 height 20
